Goal: Information Seeking & Learning: Learn about a topic

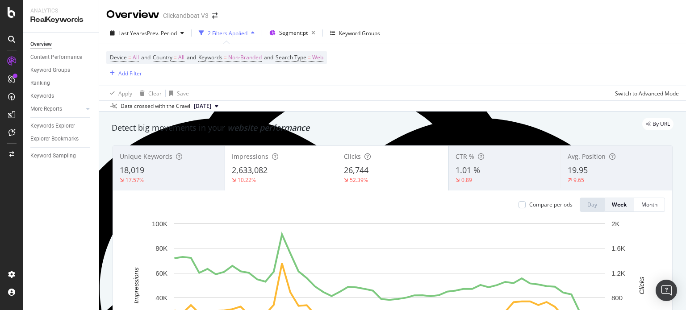
scroll to position [45, 0]
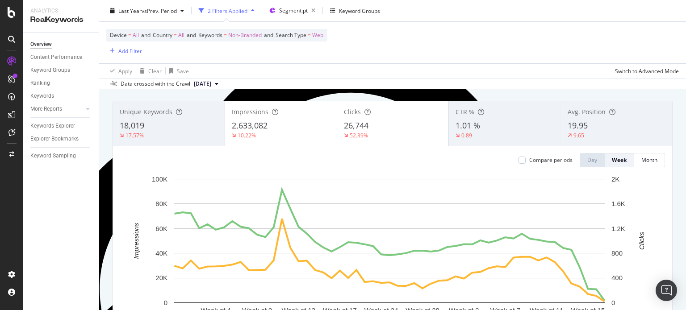
click at [483, 119] on div "CTR % 1.01 % 0.89" at bounding box center [505, 124] width 112 height 40
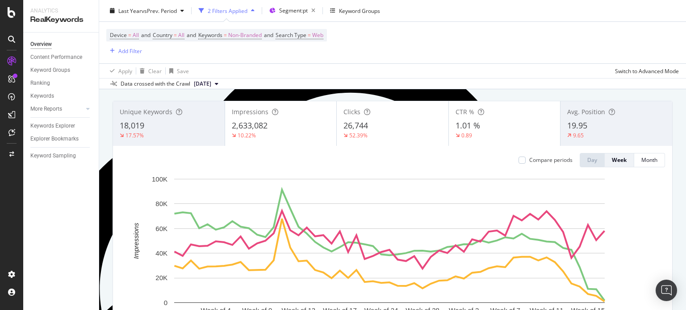
click at [566, 119] on div "Avg. Position 19.95 9.65" at bounding box center [616, 124] width 112 height 40
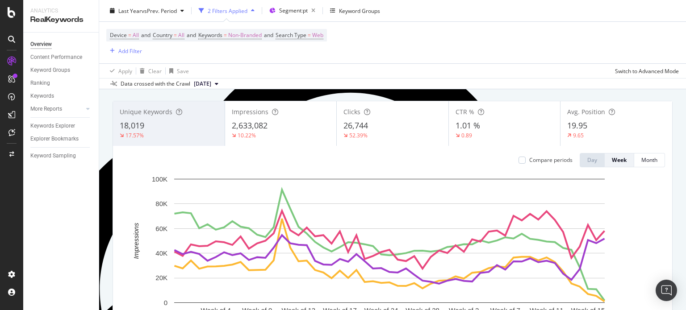
click at [250, 123] on span "2,633,082" at bounding box center [250, 125] width 36 height 11
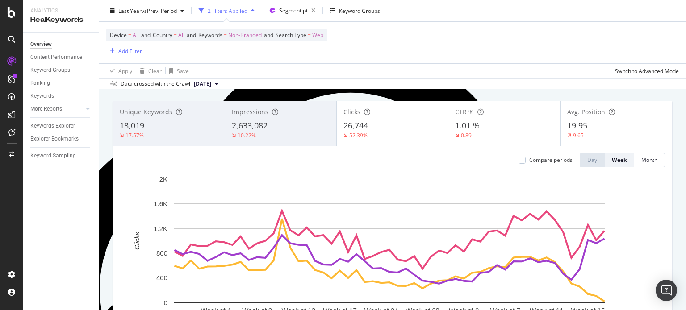
click at [177, 121] on div "18,019" at bounding box center [169, 126] width 98 height 12
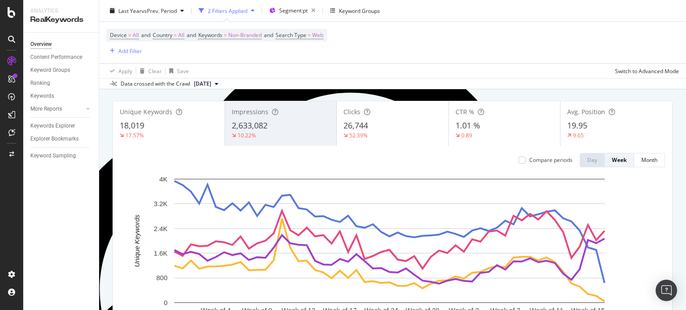
click at [382, 135] on div "52.39%" at bounding box center [392, 136] width 98 height 8
